Goal: Task Accomplishment & Management: Use online tool/utility

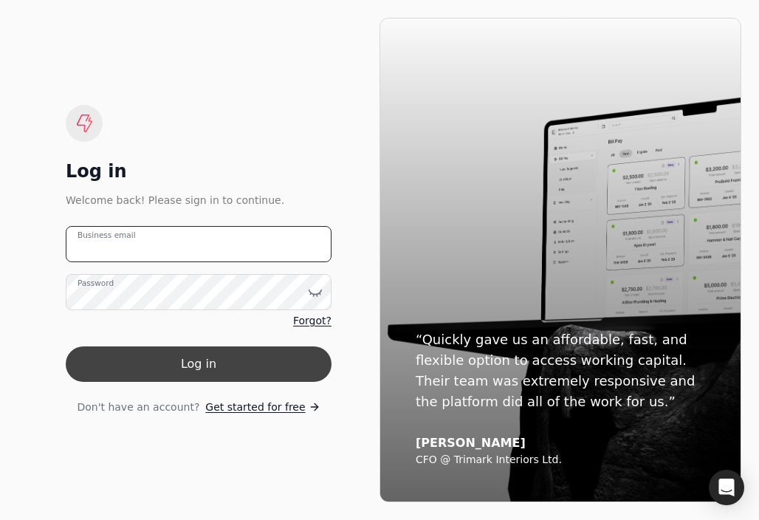
type email "[EMAIL_ADDRESS][DOMAIN_NAME]"
click at [198, 368] on button "Log in" at bounding box center [199, 363] width 266 height 35
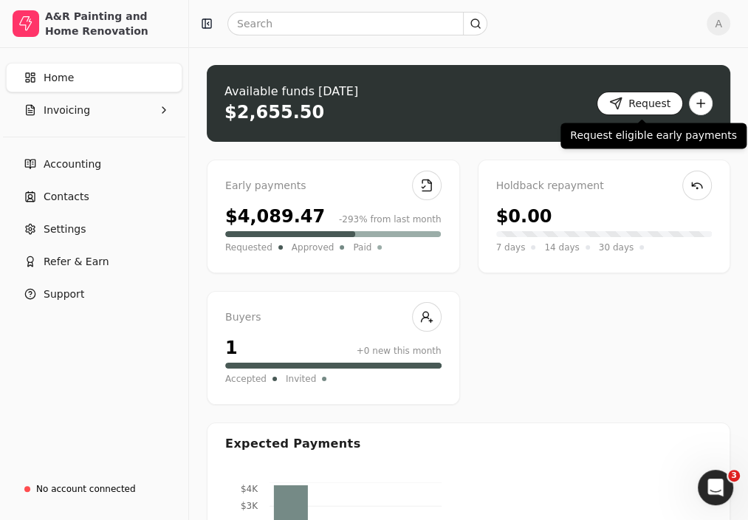
click at [648, 102] on button "Request" at bounding box center [640, 104] width 86 height 24
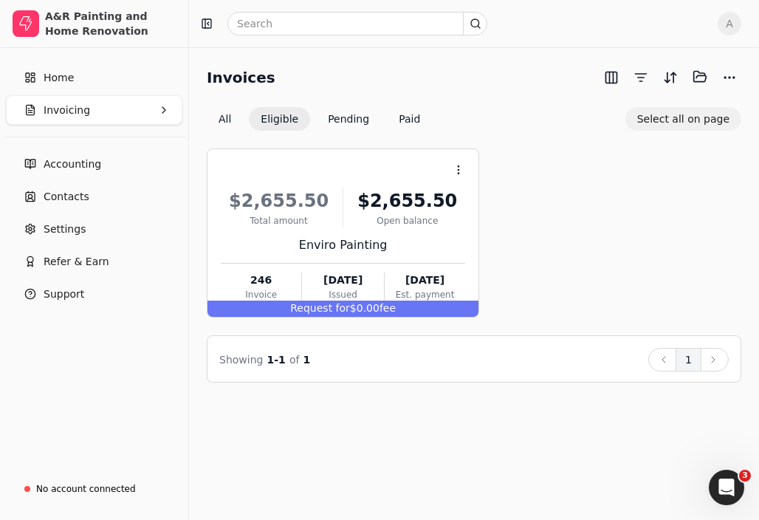
click at [666, 115] on button "Select all on page" at bounding box center [683, 119] width 116 height 24
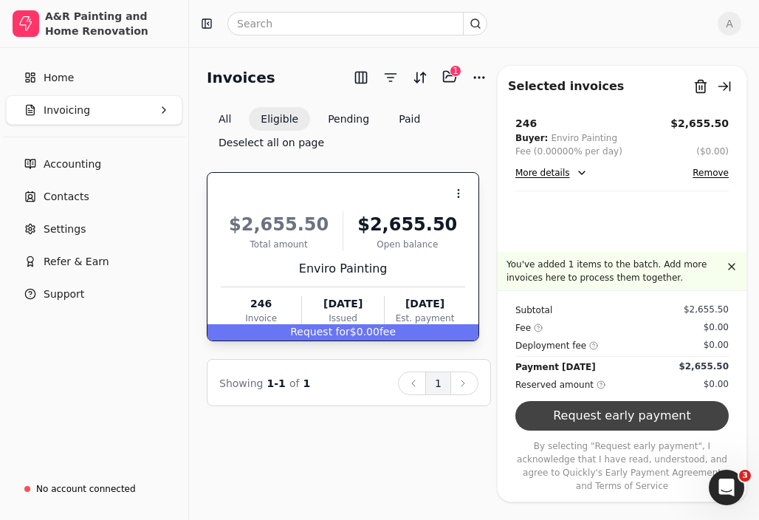
click at [639, 430] on button "Request early payment" at bounding box center [621, 416] width 213 height 30
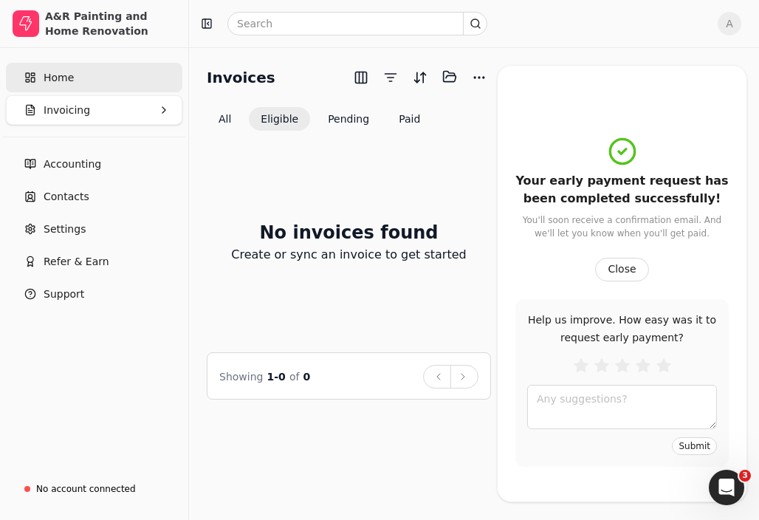
click at [37, 74] on link "Home" at bounding box center [94, 78] width 176 height 30
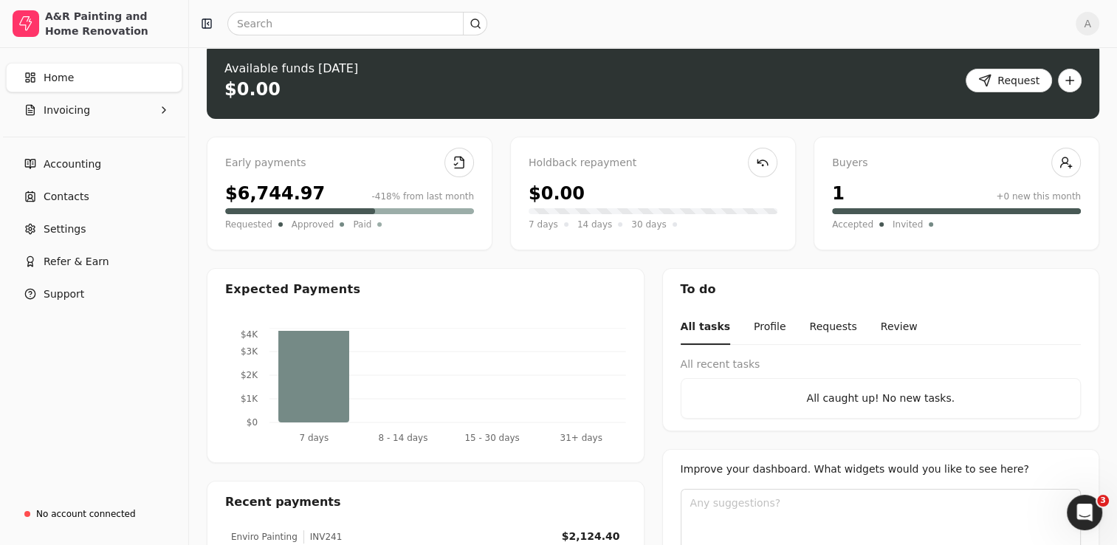
scroll to position [22, 0]
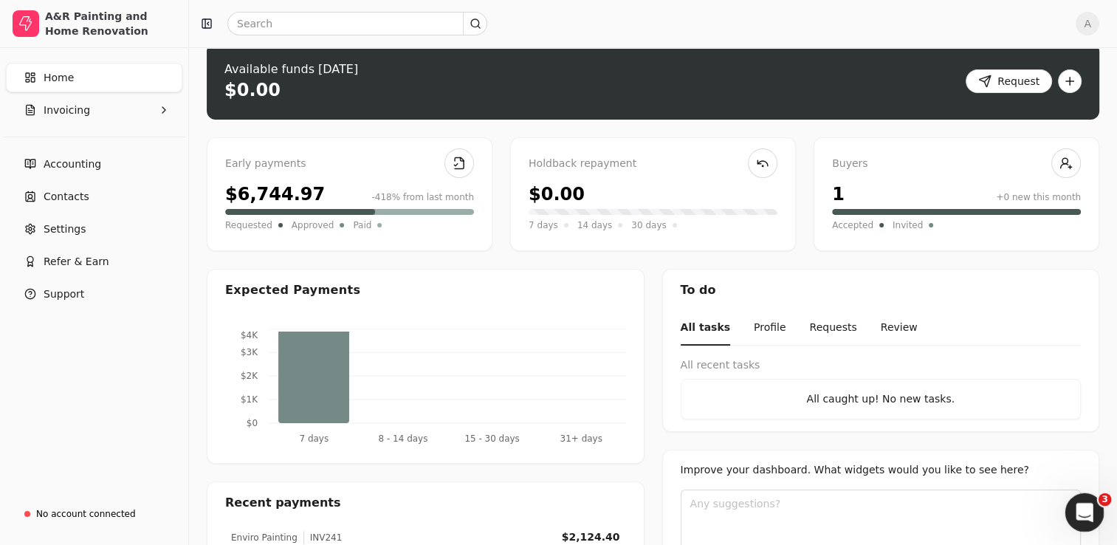
click at [758, 507] on div "Open Intercom Messenger" at bounding box center [1082, 510] width 49 height 49
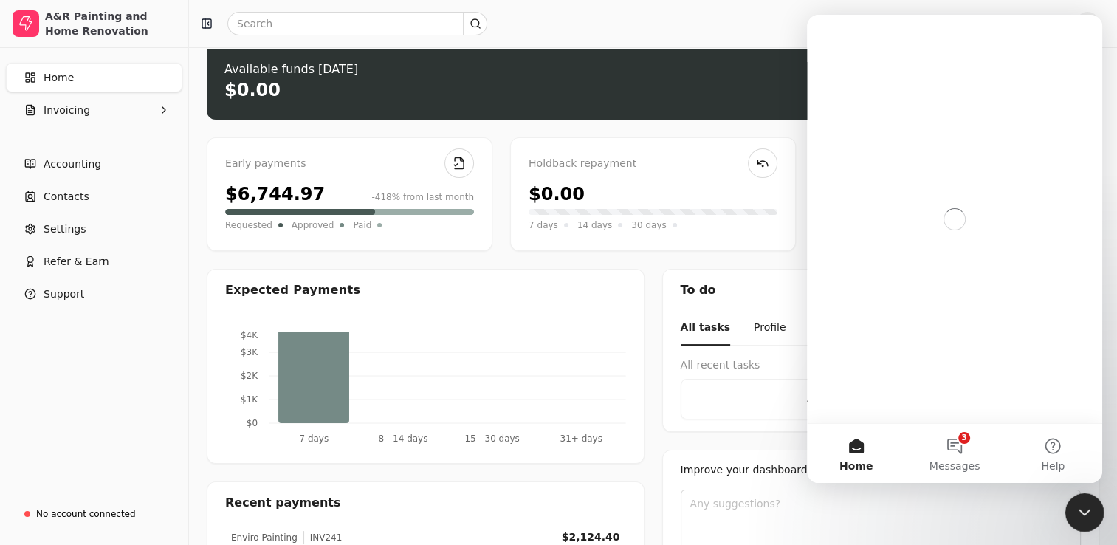
scroll to position [0, 0]
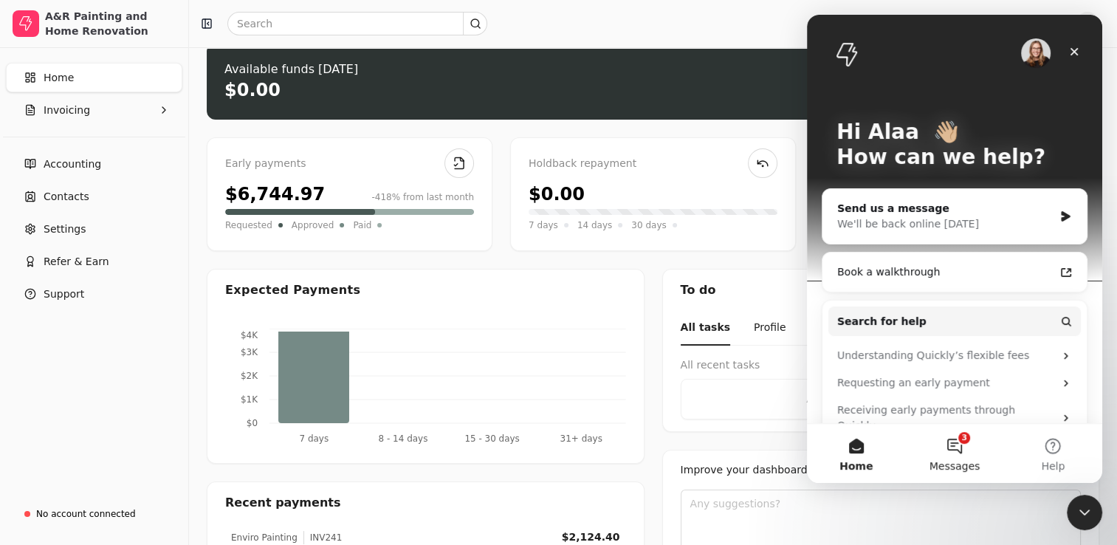
click at [758, 435] on button "3 Messages" at bounding box center [954, 453] width 98 height 59
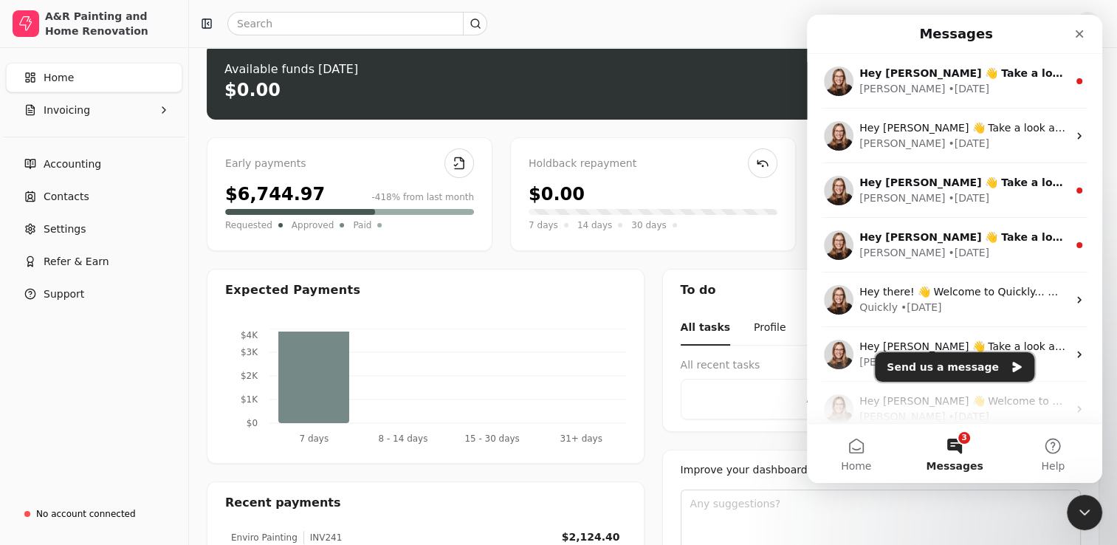
click at [758, 368] on icon "Send us a message" at bounding box center [1016, 367] width 9 height 10
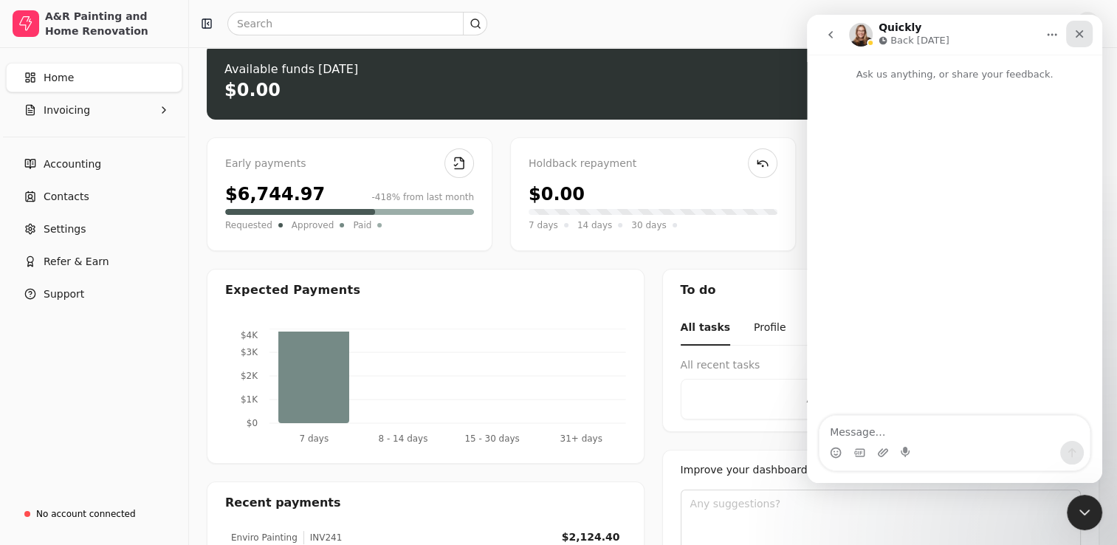
click at [758, 35] on icon "Close" at bounding box center [1080, 34] width 8 height 8
